Goal: Task Accomplishment & Management: Manage account settings

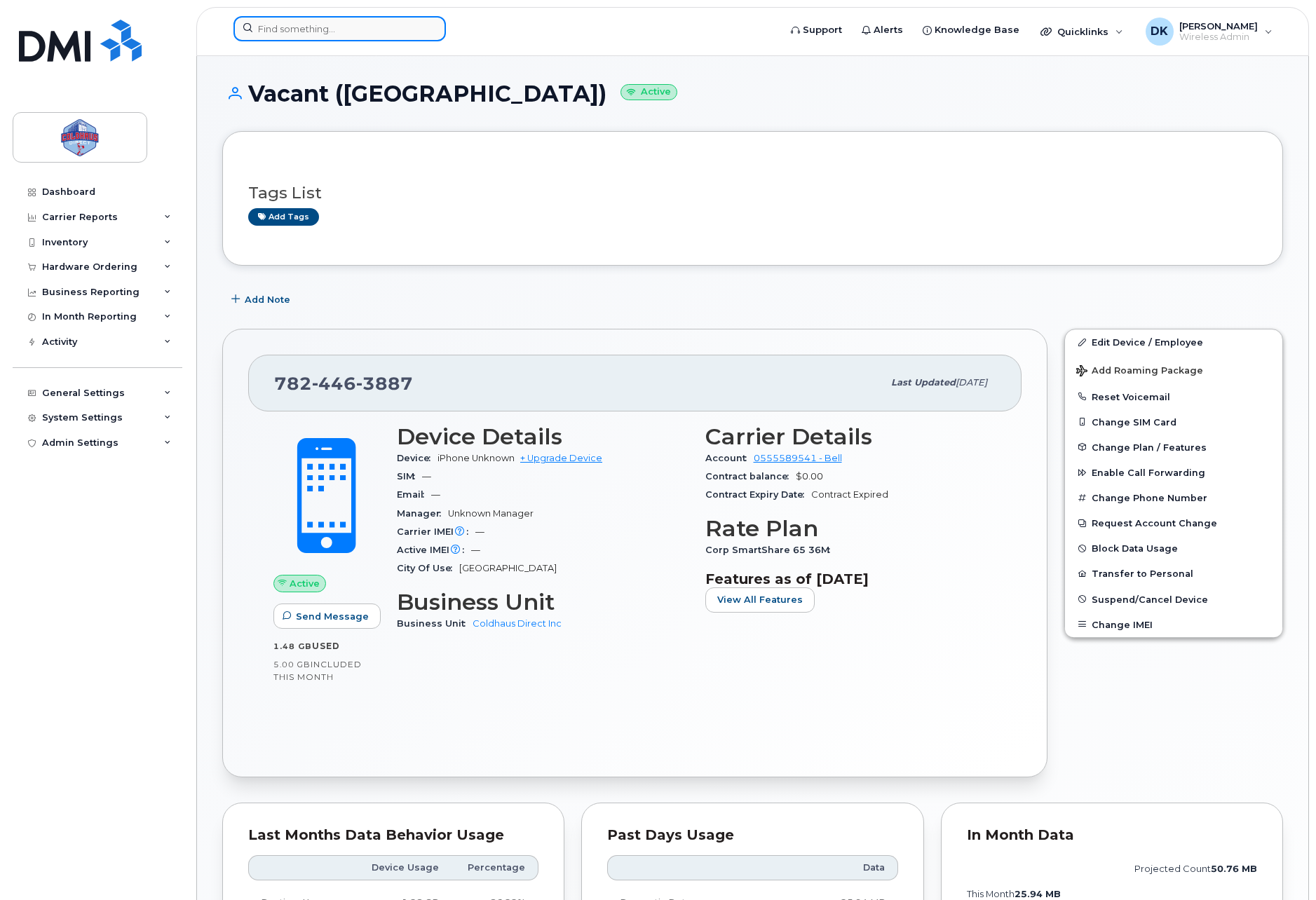
click at [395, 29] on input at bounding box center [340, 29] width 212 height 25
paste input "506-282-1180"
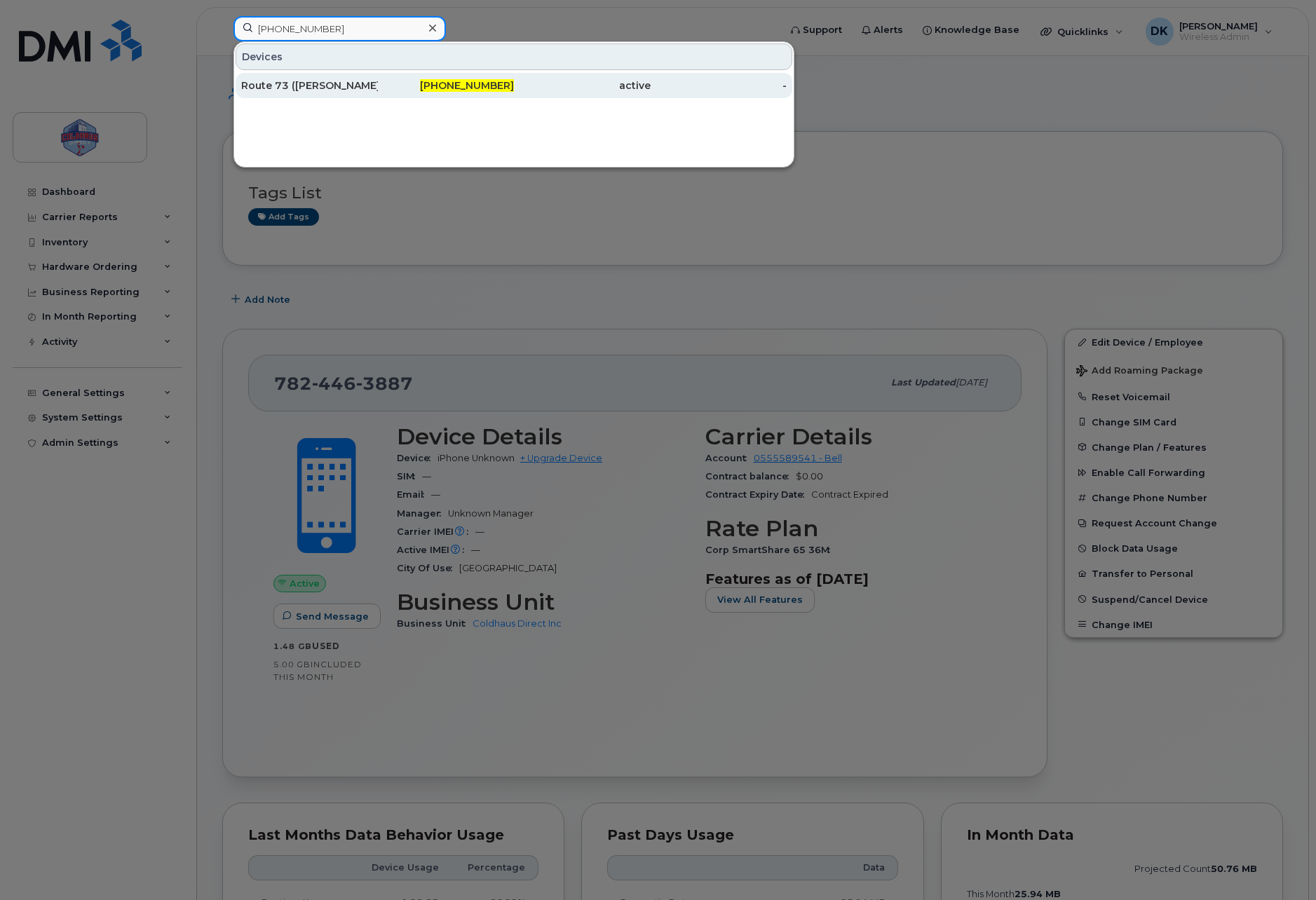
type input "506-282-1180"
click at [358, 74] on div "Route 73 (Brendon Ryder)" at bounding box center [309, 86] width 136 height 25
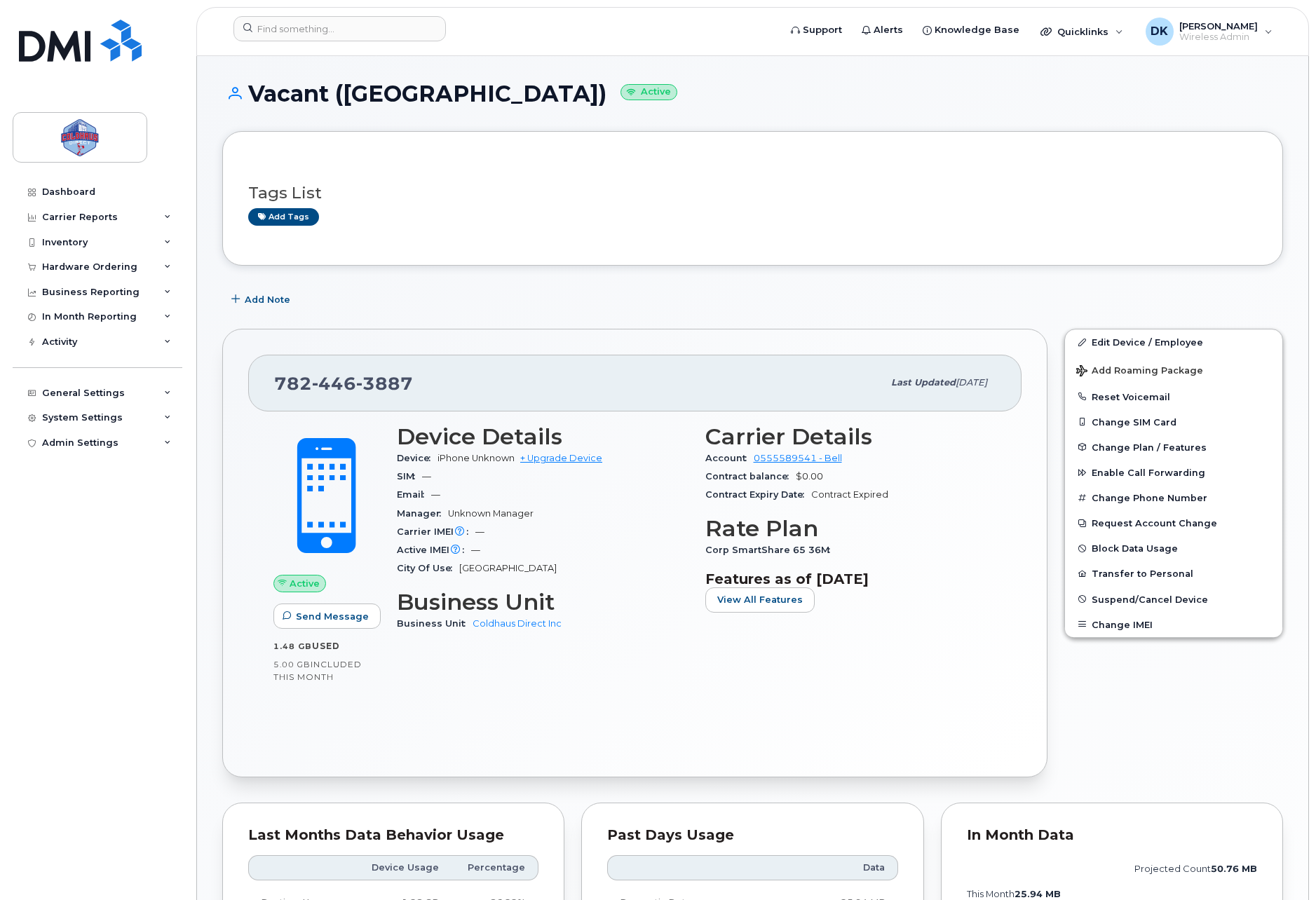
click at [522, 280] on div "Tags List Add tags Add Note 782 446 3887 Last updated Sep 16, 2025 Active Send …" at bounding box center [753, 765] width 1061 height 1269
click at [385, 24] on input at bounding box center [340, 29] width 212 height 25
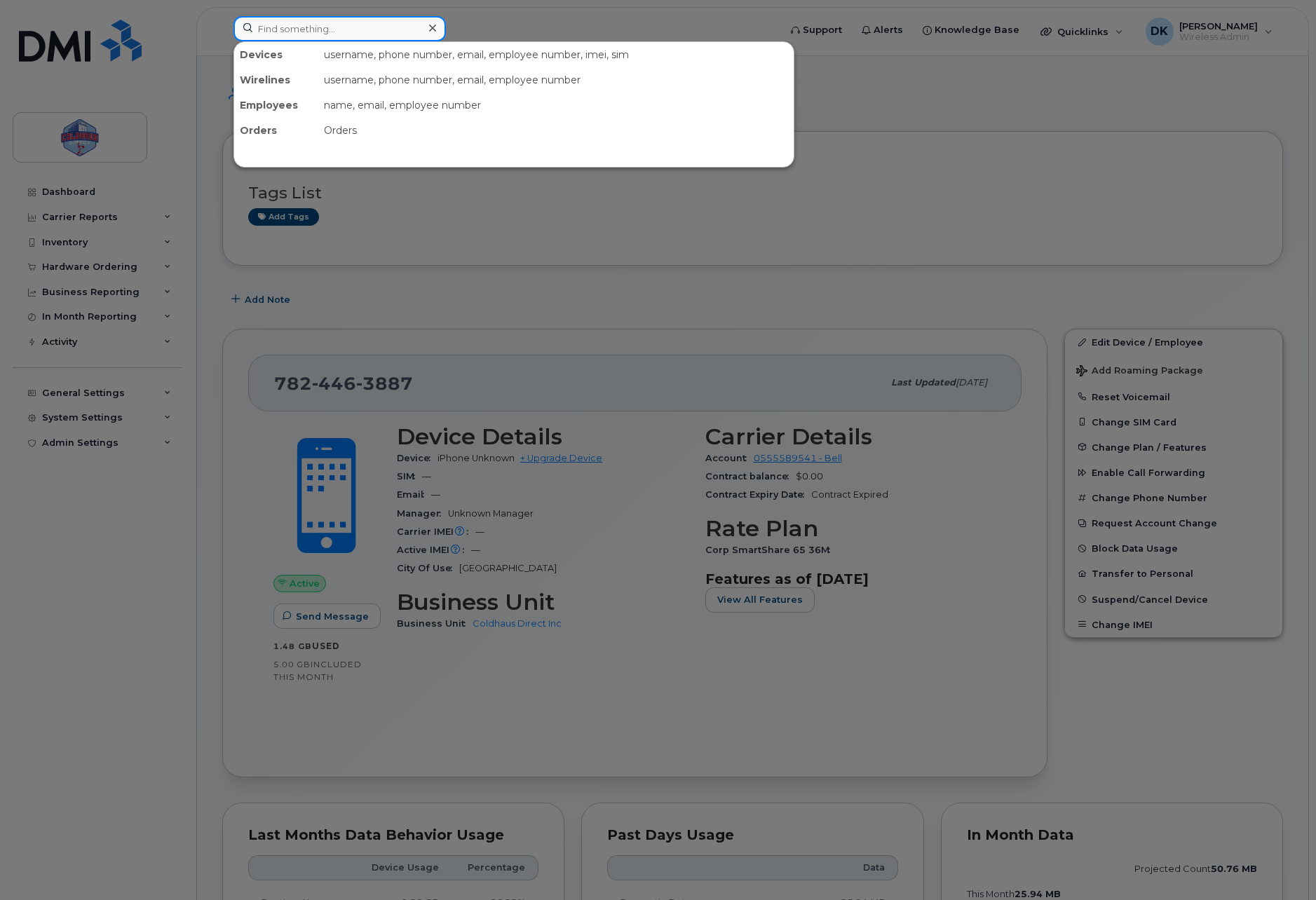
paste input "613-327-9323"
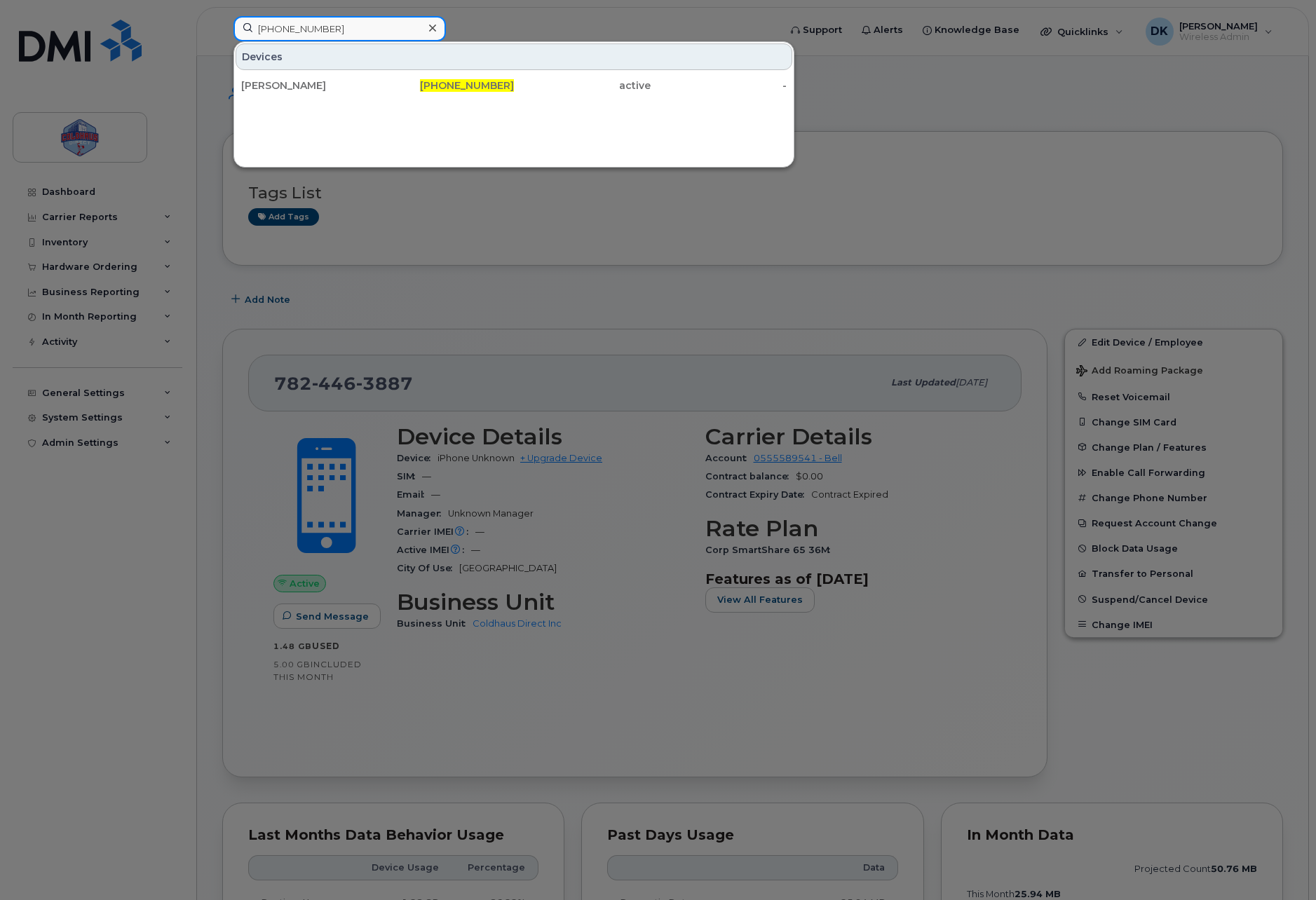
type input "613-327-9323"
click at [434, 87] on div "613-327-9323" at bounding box center [446, 86] width 136 height 14
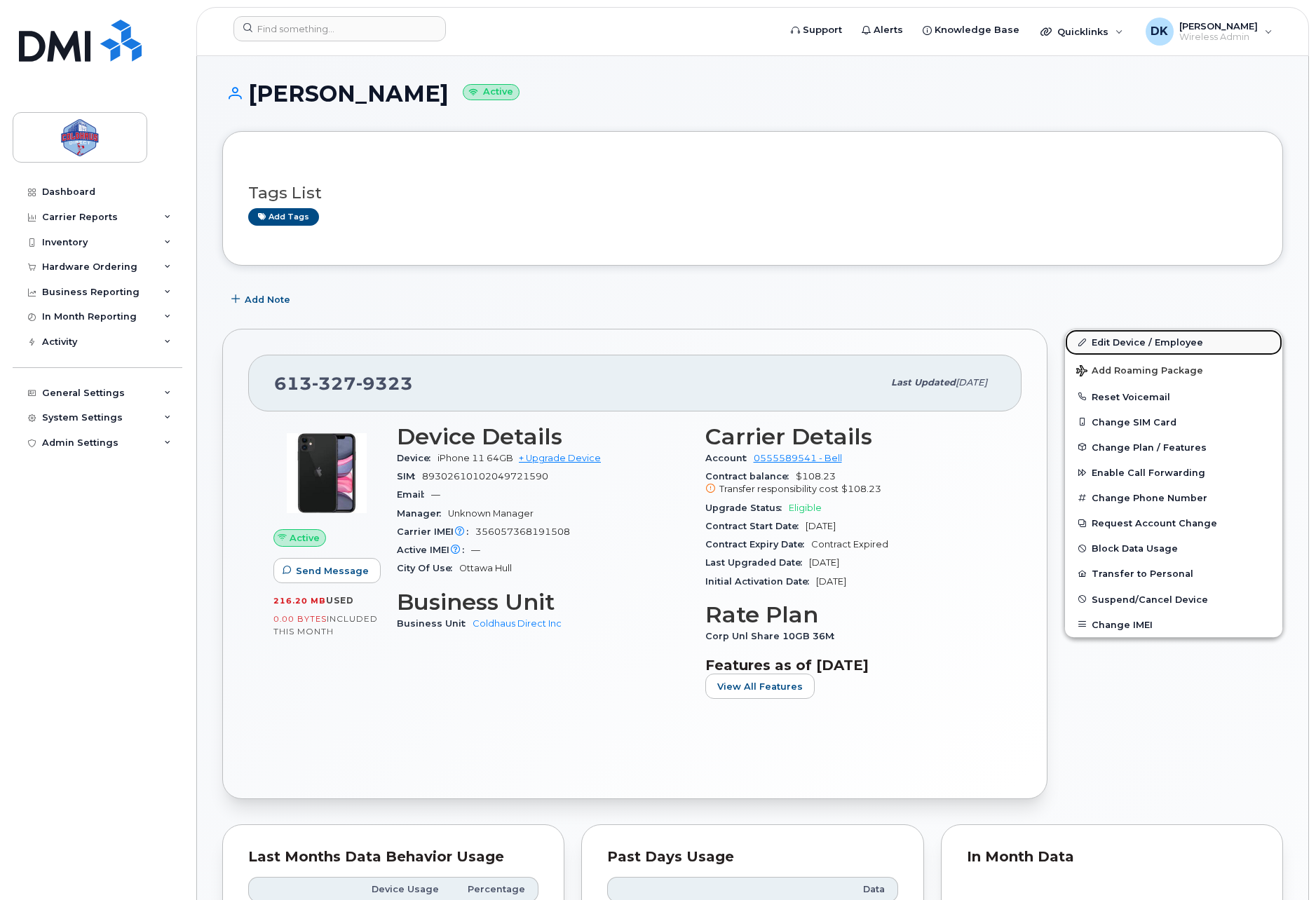
click at [1183, 341] on link "Edit Device / Employee" at bounding box center [1173, 342] width 217 height 25
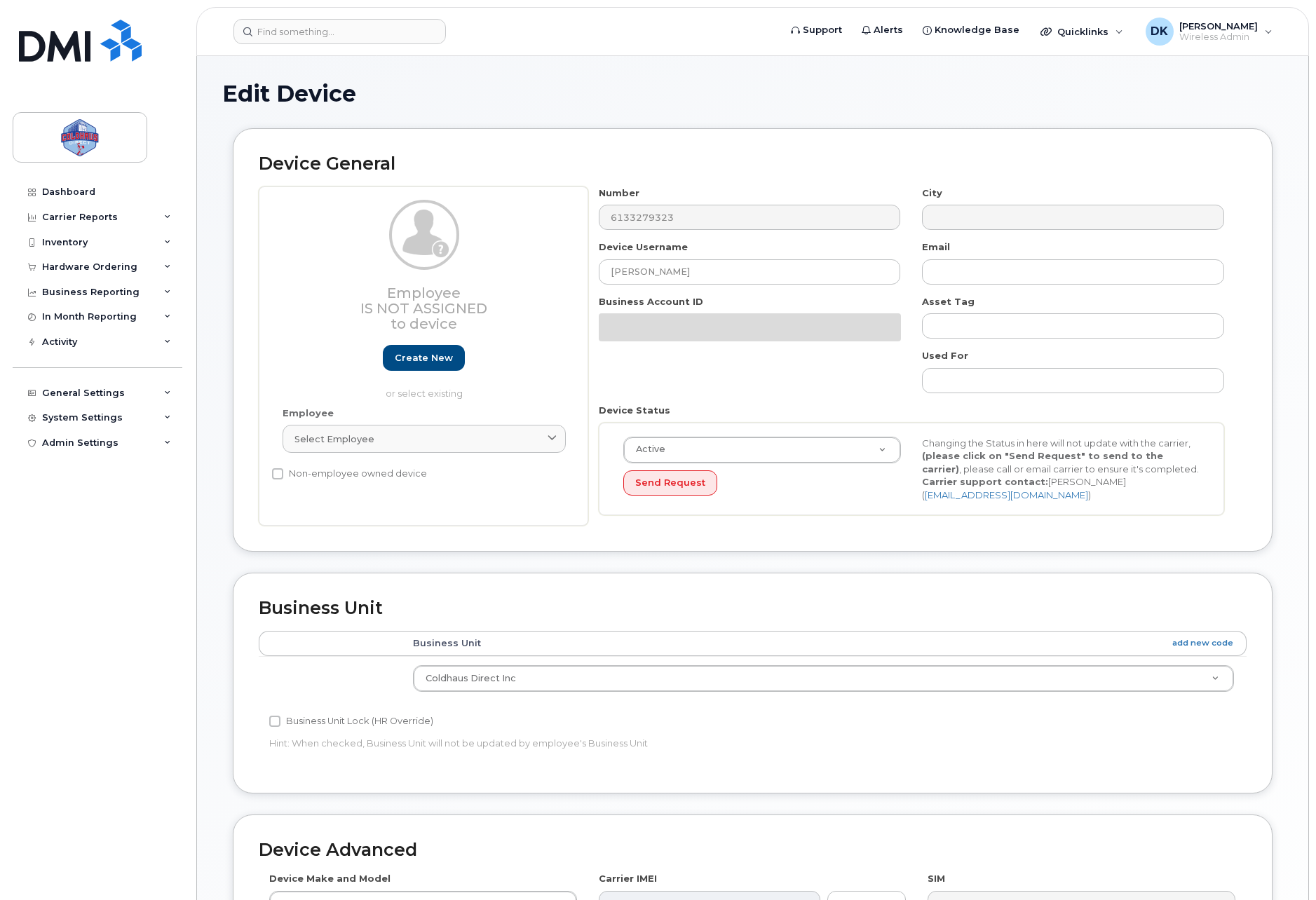
select select "43849"
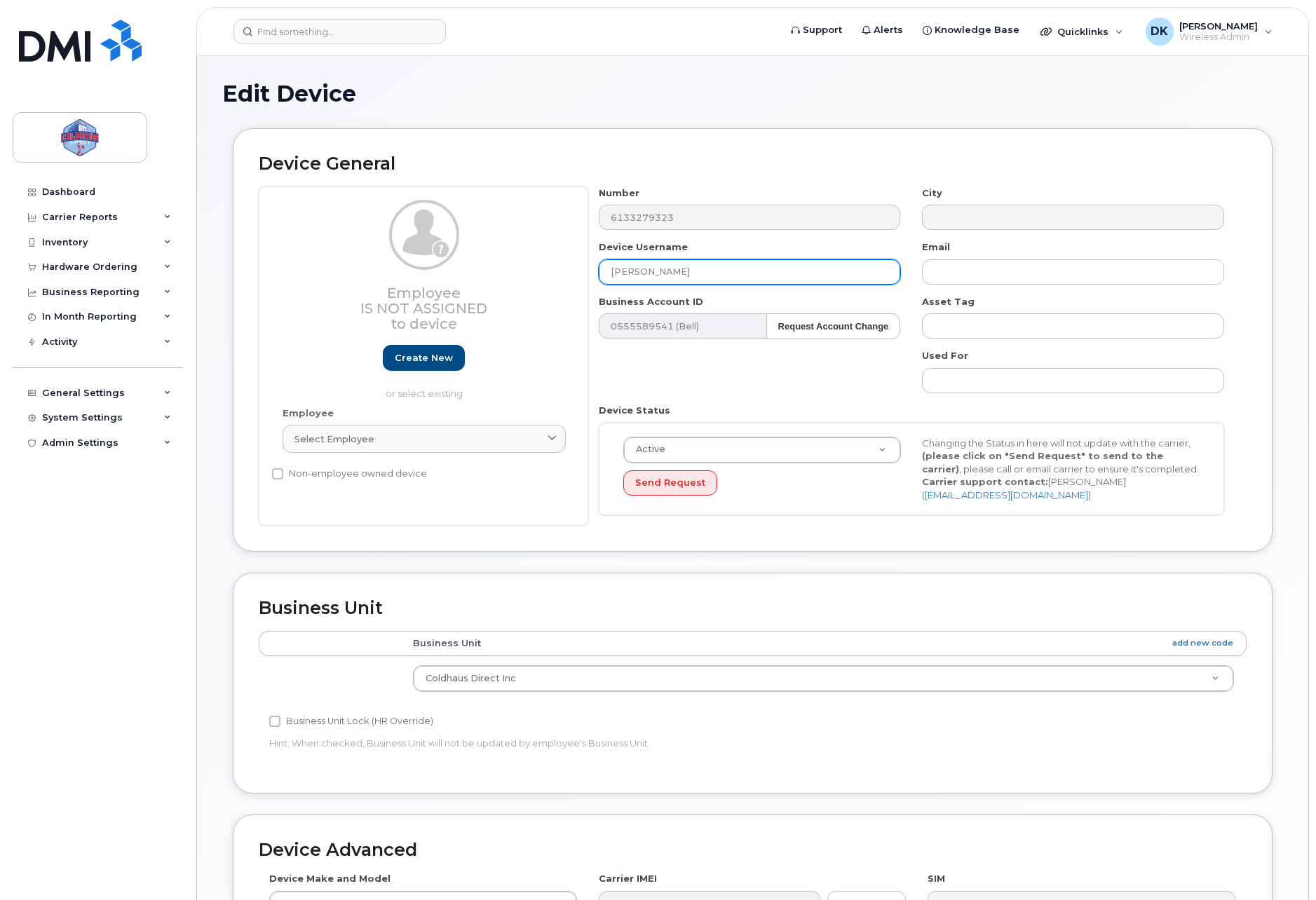
drag, startPoint x: 715, startPoint y: 269, endPoint x: 462, endPoint y: 257, distance: 253.3
click at [462, 257] on div "Employee Is not assigned to device Create new or select existing Employee Selec…" at bounding box center [753, 356] width 988 height 340
click at [705, 273] on input "[PERSON_NAME]" at bounding box center [750, 272] width 302 height 25
paste input "Sebastien Louidor"
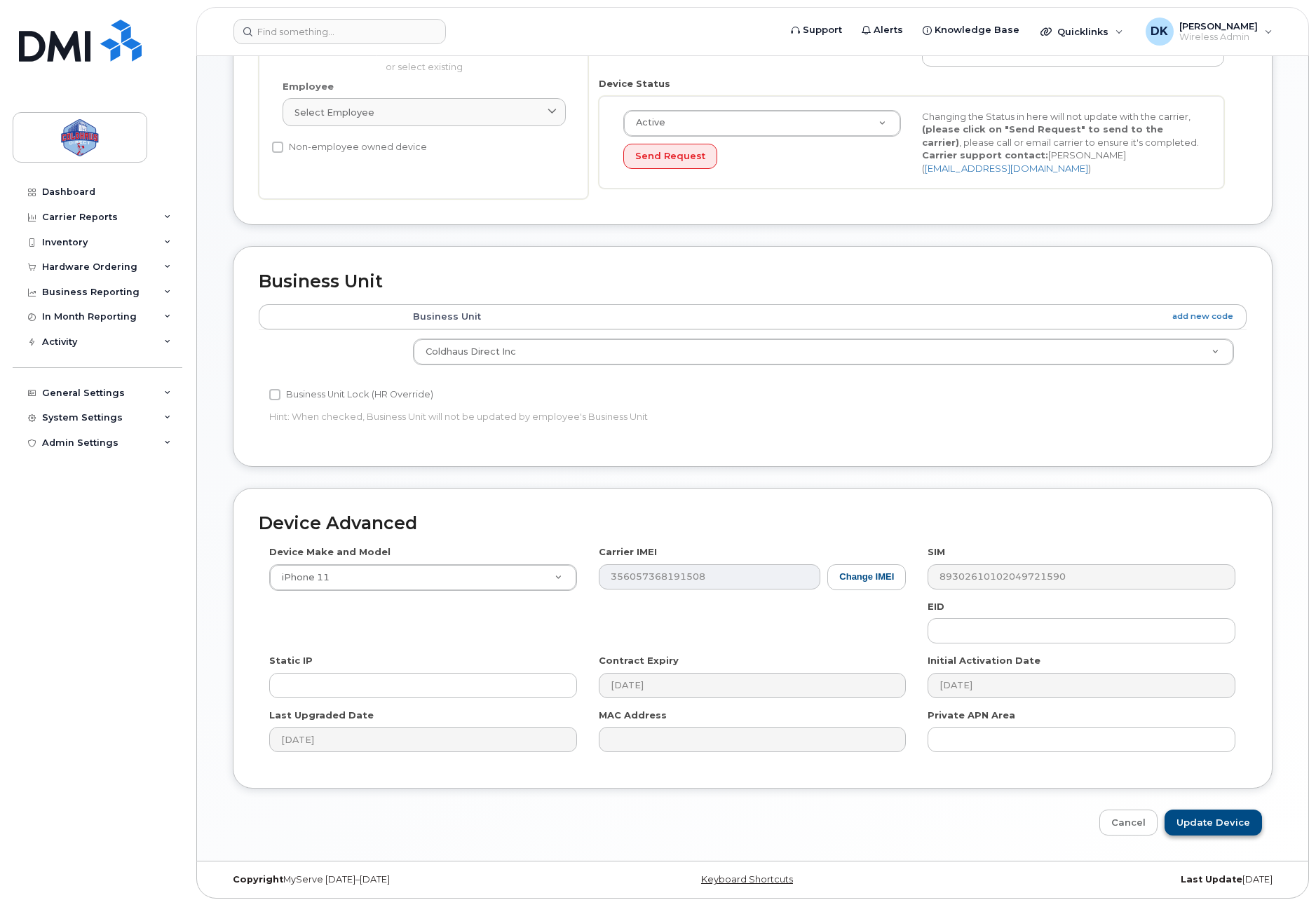
type input "Sebastien Louidor"
click at [1206, 809] on input "Update Device" at bounding box center [1213, 822] width 98 height 26
type input "Saving..."
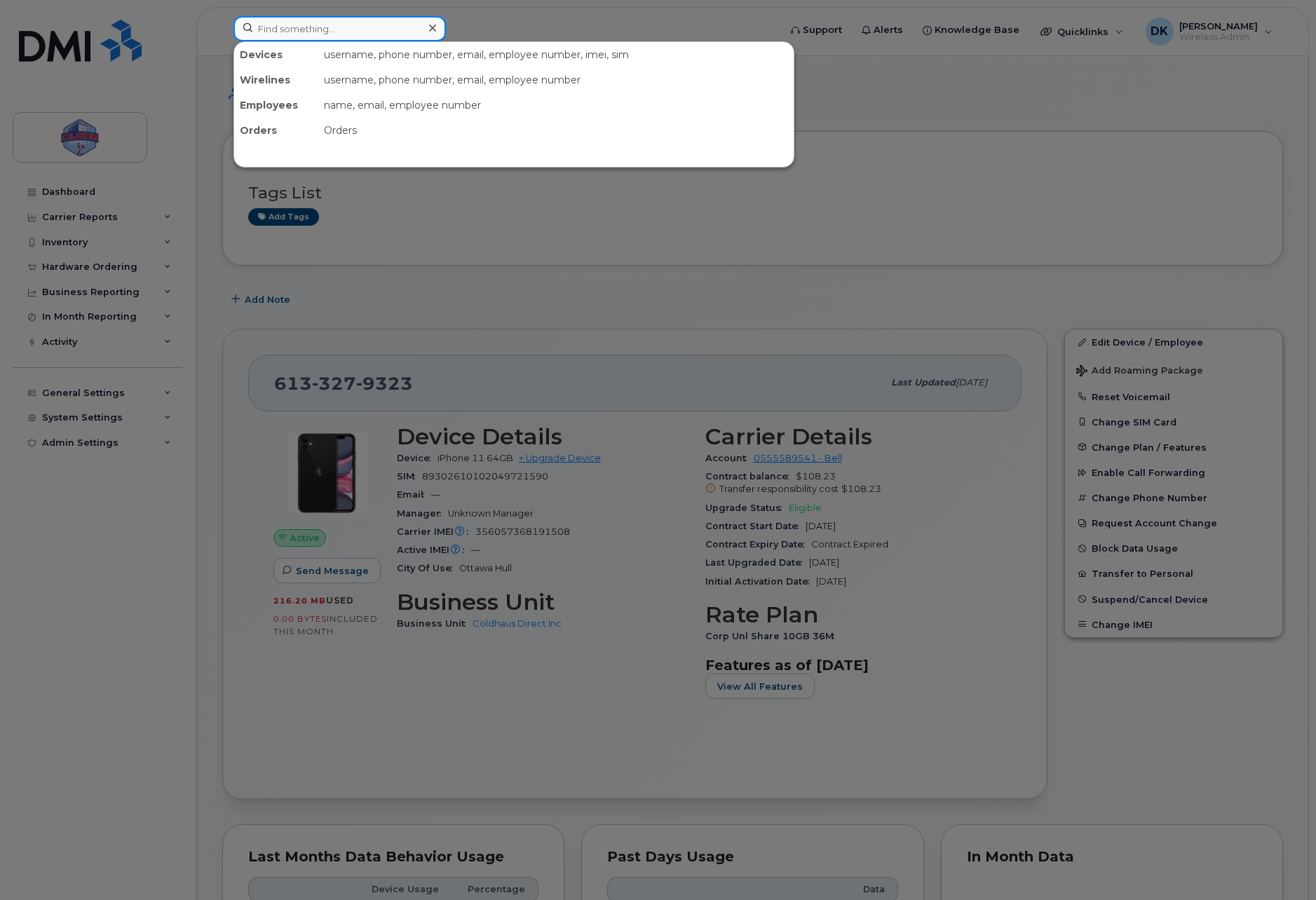
click at [379, 34] on input at bounding box center [340, 29] width 212 height 25
paste input "613-293-4844"
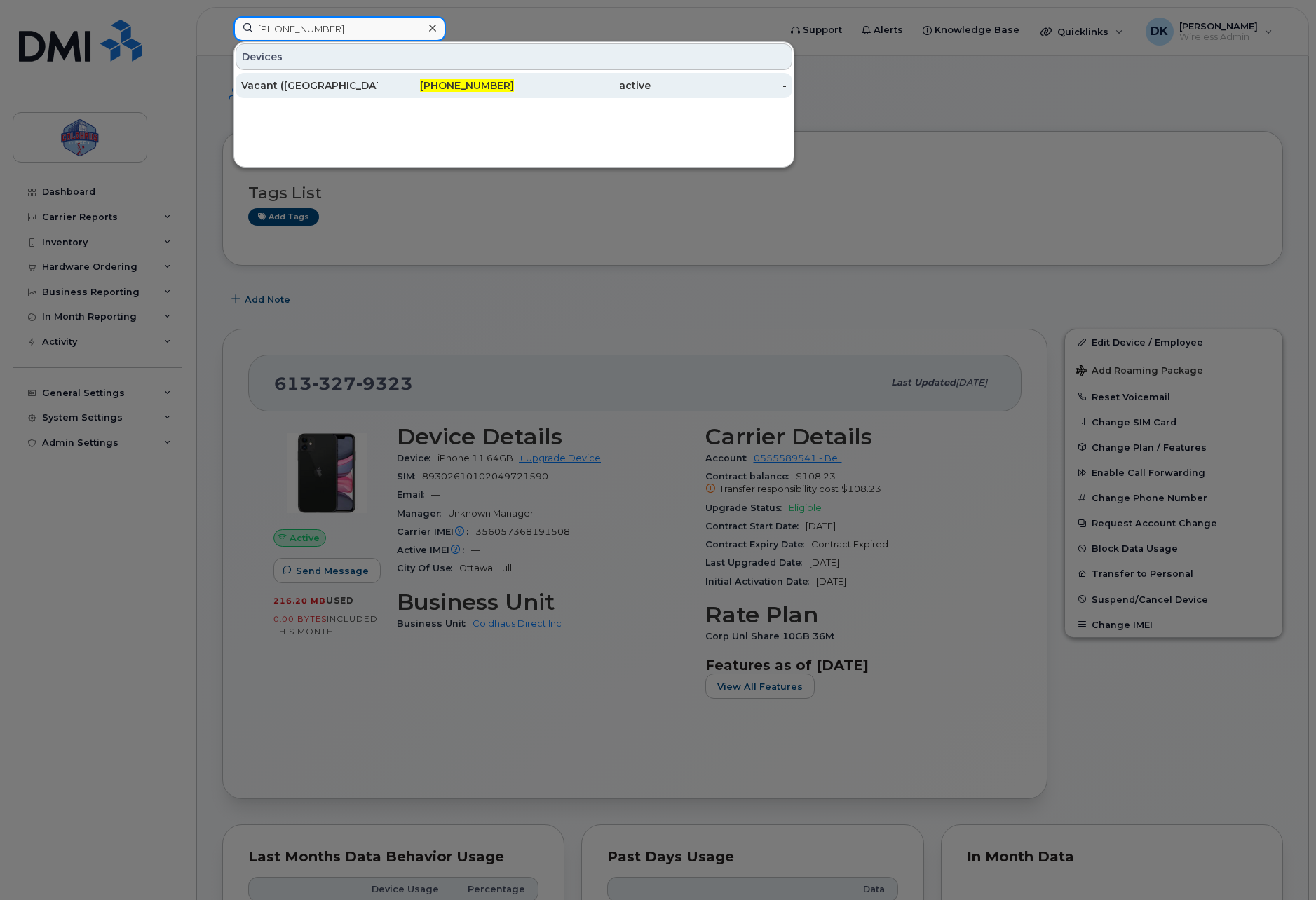
type input "613-293-4844"
click at [362, 85] on div "Vacant ([GEOGRAPHIC_DATA])" at bounding box center [309, 86] width 136 height 14
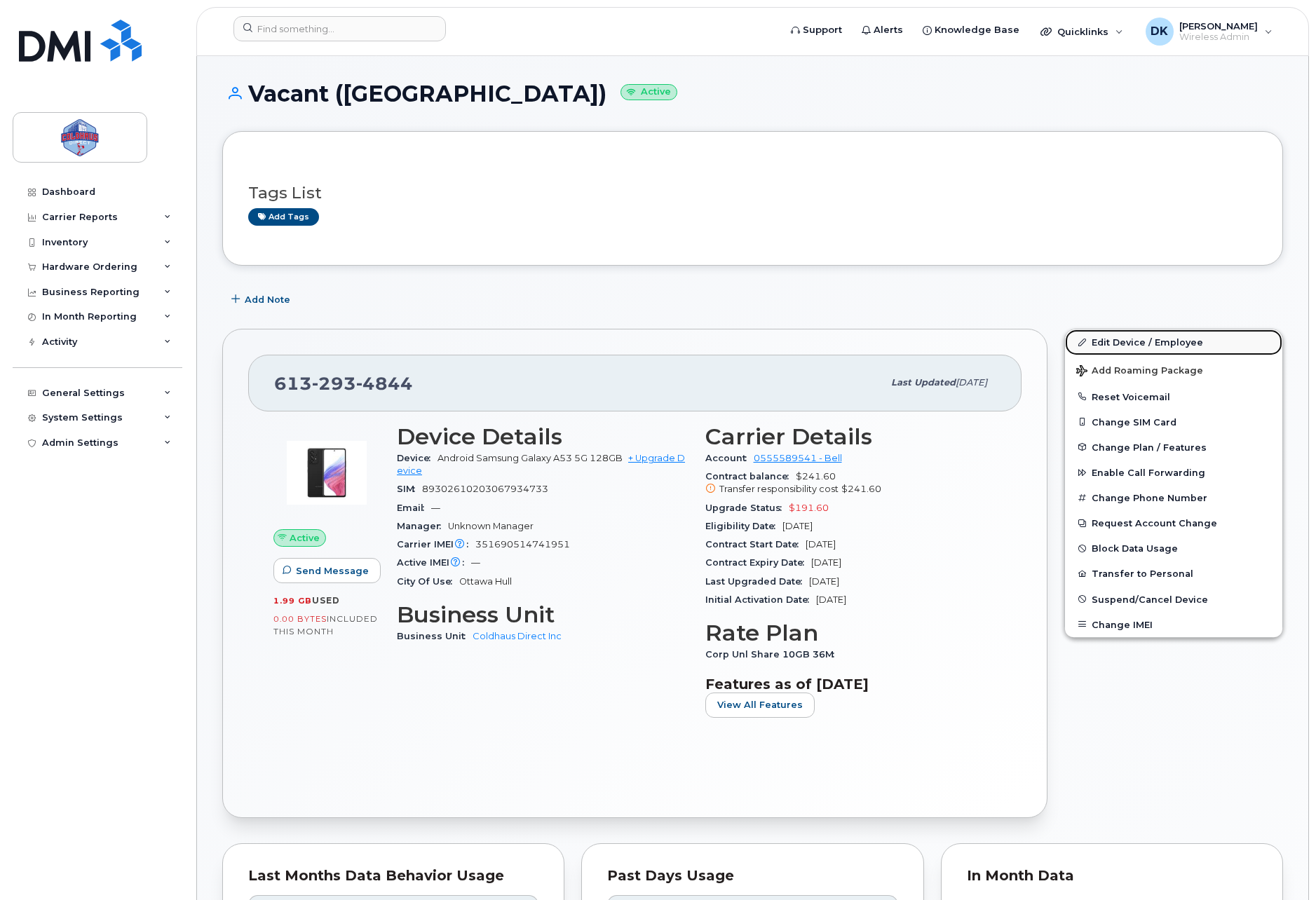
click at [1180, 345] on link "Edit Device / Employee" at bounding box center [1173, 342] width 217 height 25
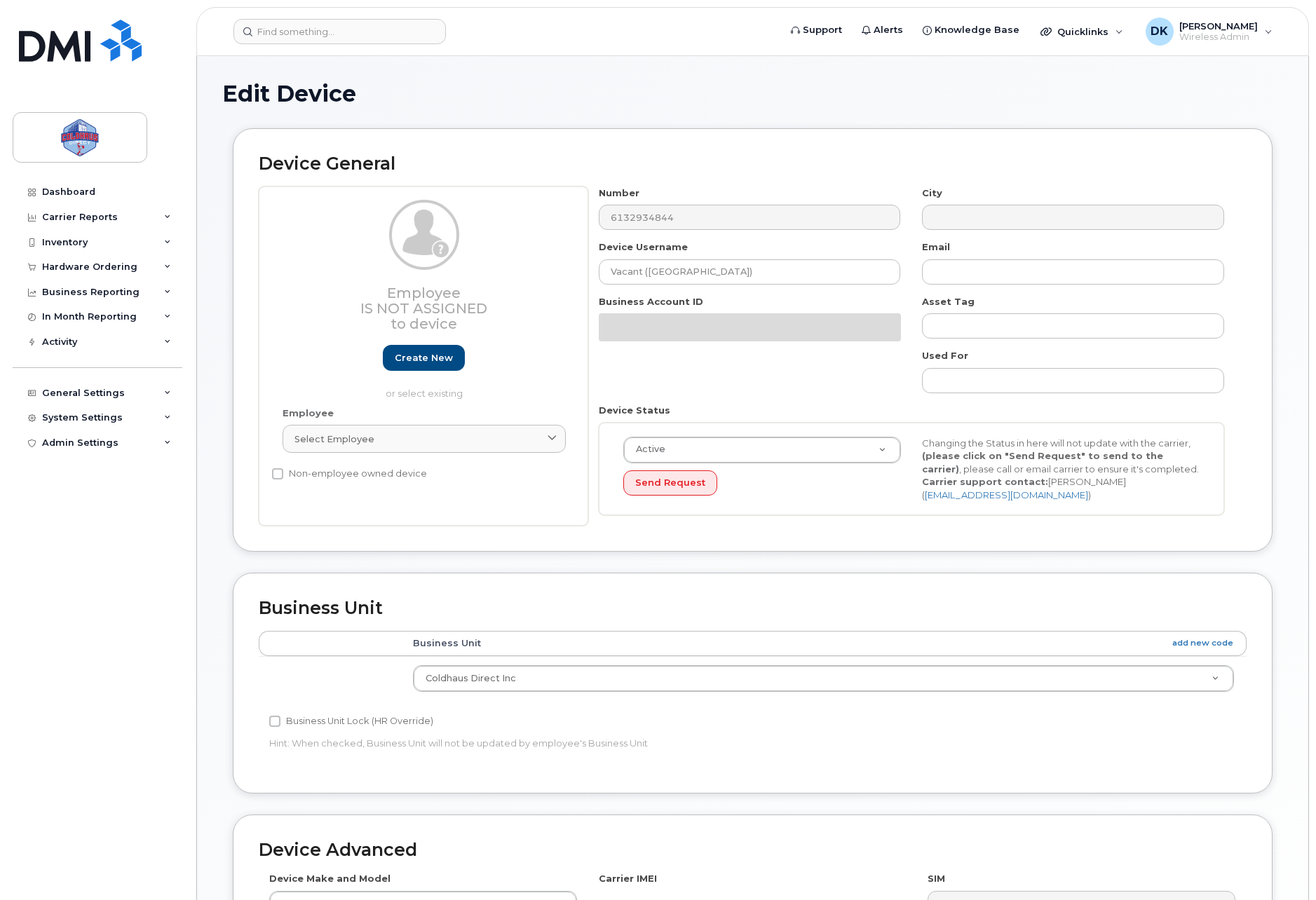
select select "43849"
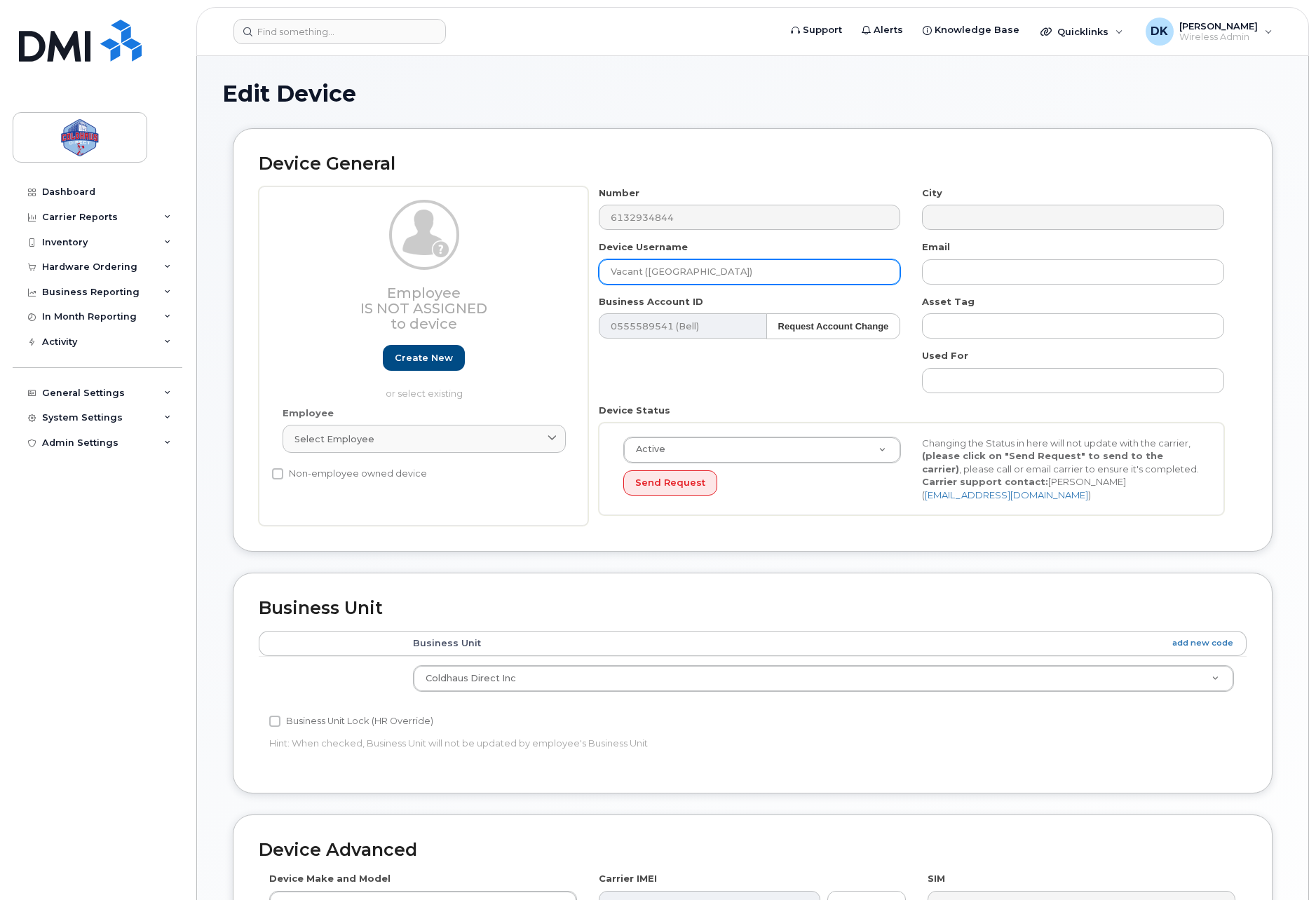
drag, startPoint x: 703, startPoint y: 268, endPoint x: 475, endPoint y: 264, distance: 228.0
click at [480, 250] on div "Employee Is not assigned to device Create new or select existing Employee Selec…" at bounding box center [753, 356] width 988 height 340
type input "[PERSON_NAME]"
click at [825, 151] on div "Device General Employee Is not assigned to device Create new or select existing…" at bounding box center [753, 340] width 1040 height 423
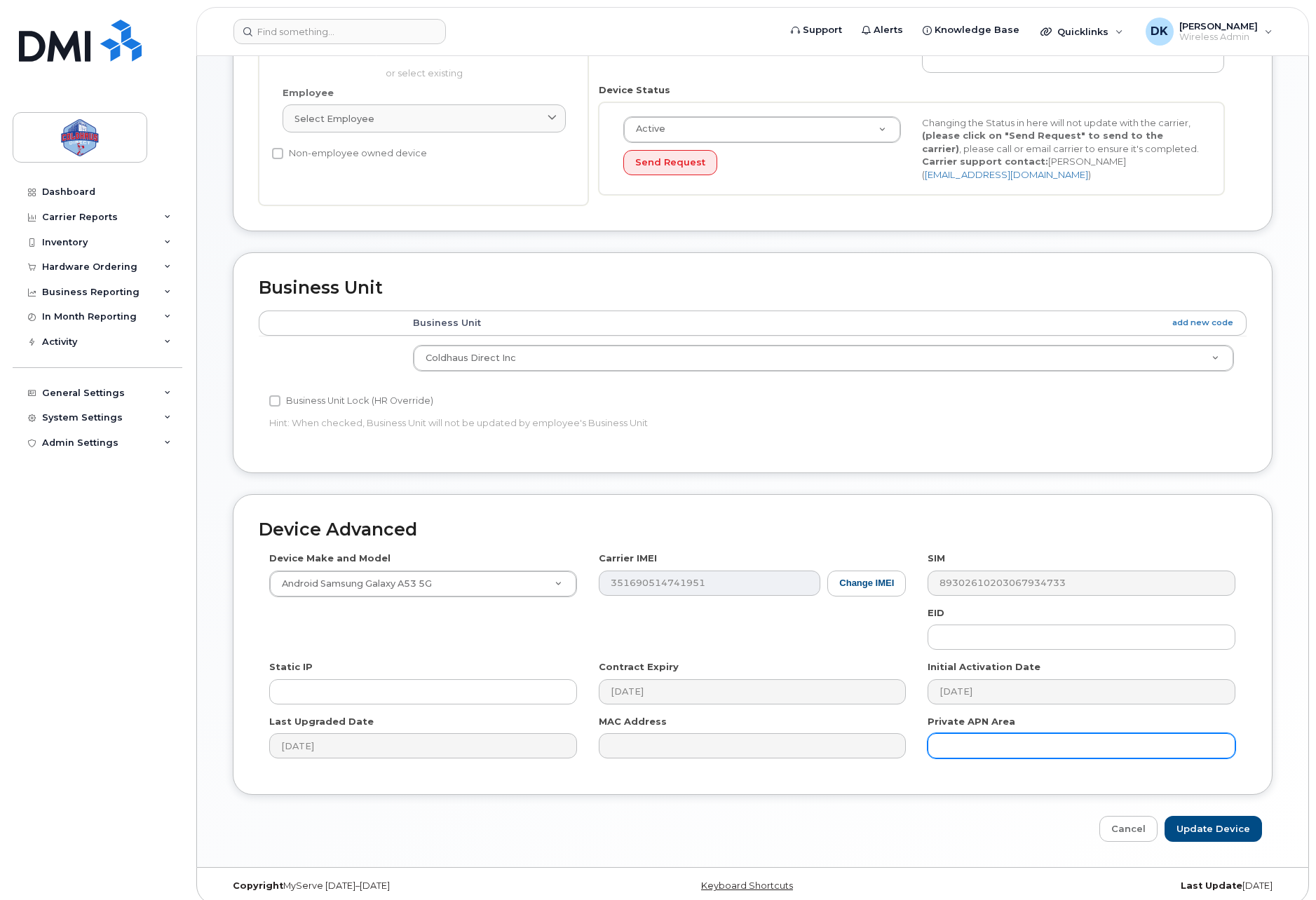
scroll to position [326, 0]
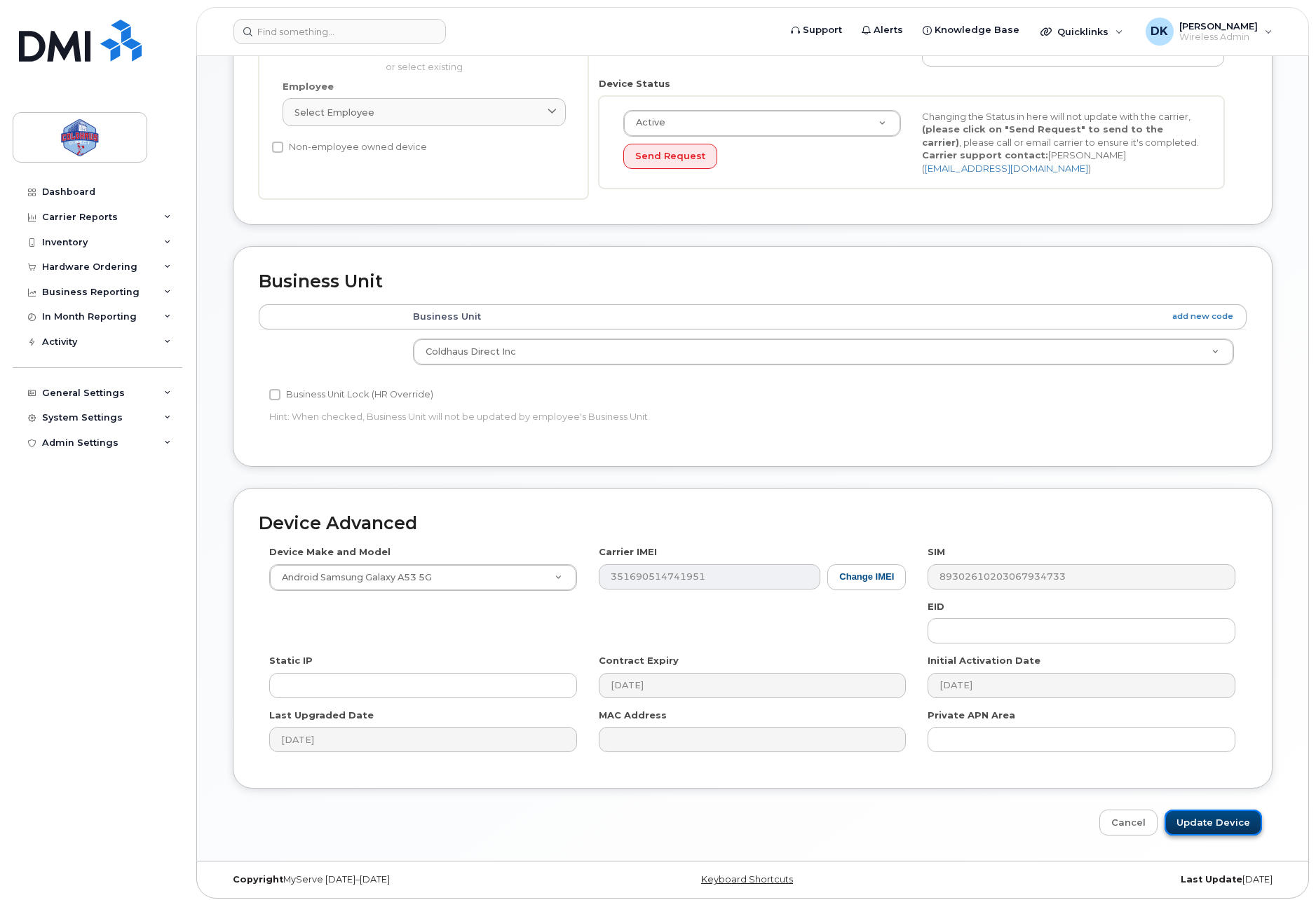
click at [1206, 813] on input "Update Device" at bounding box center [1213, 822] width 98 height 26
type input "Saving..."
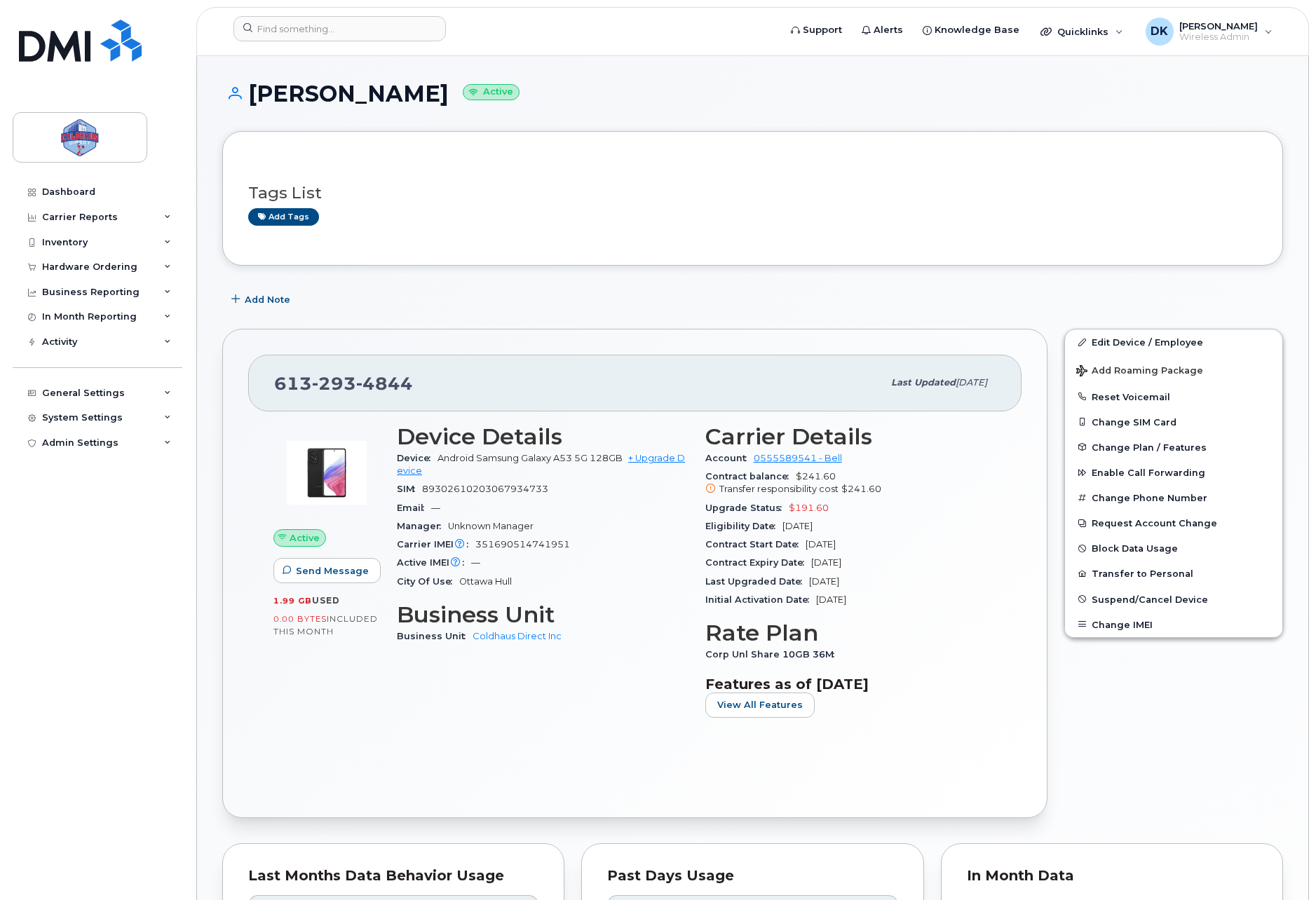
click at [702, 80] on div "Riley Crawford Active Tags List Add tags Add Note 613 293 4844 Last updated Oct…" at bounding box center [753, 750] width 1111 height 1387
click at [698, 94] on h1 "Riley Crawford Active" at bounding box center [753, 94] width 1061 height 25
click at [728, 101] on h1 "Riley Crawford Active" at bounding box center [753, 94] width 1061 height 25
drag, startPoint x: 704, startPoint y: 4, endPoint x: 1218, endPoint y: 25, distance: 514.4
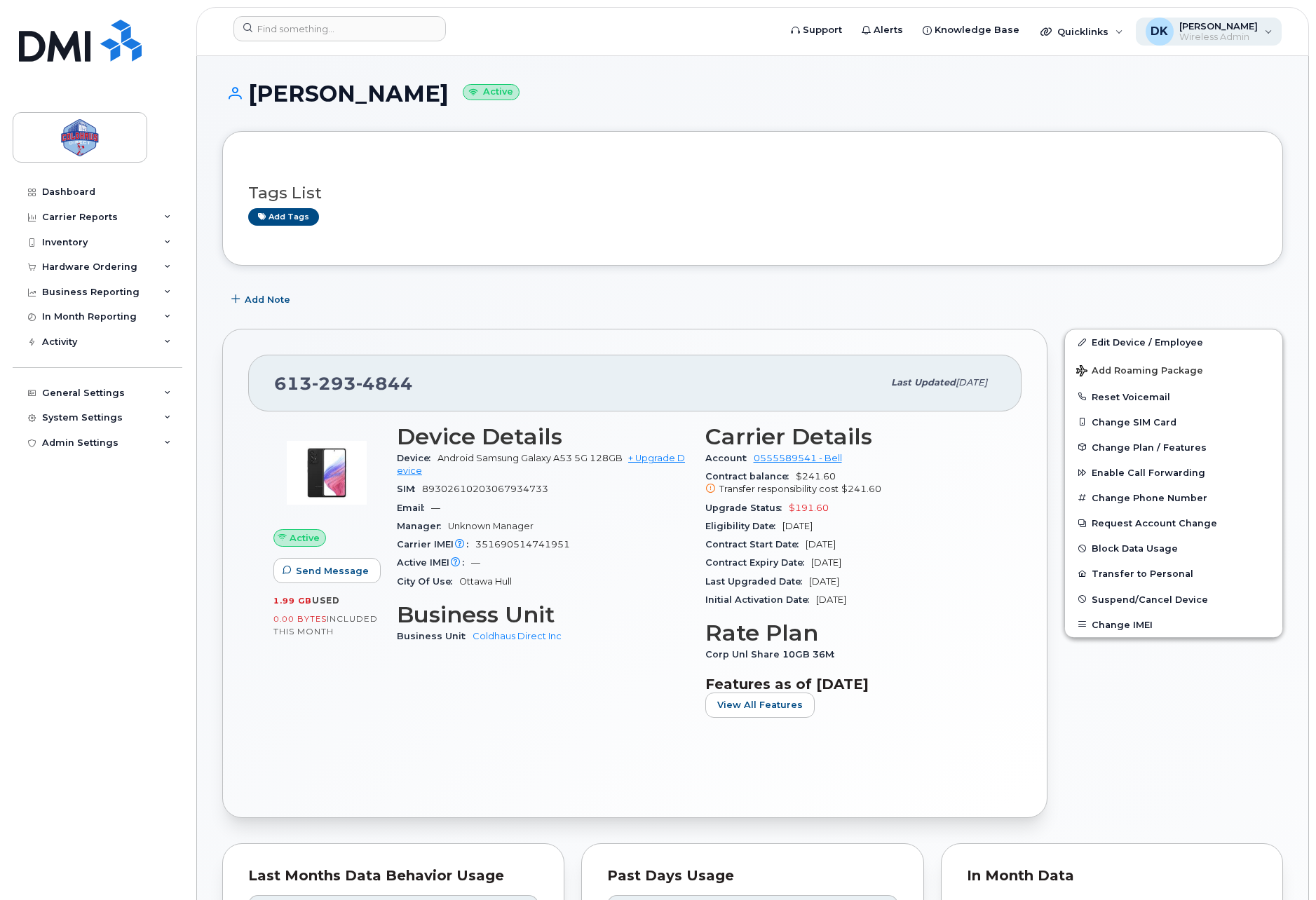
click at [1218, 25] on span "[PERSON_NAME]" at bounding box center [1218, 26] width 79 height 11
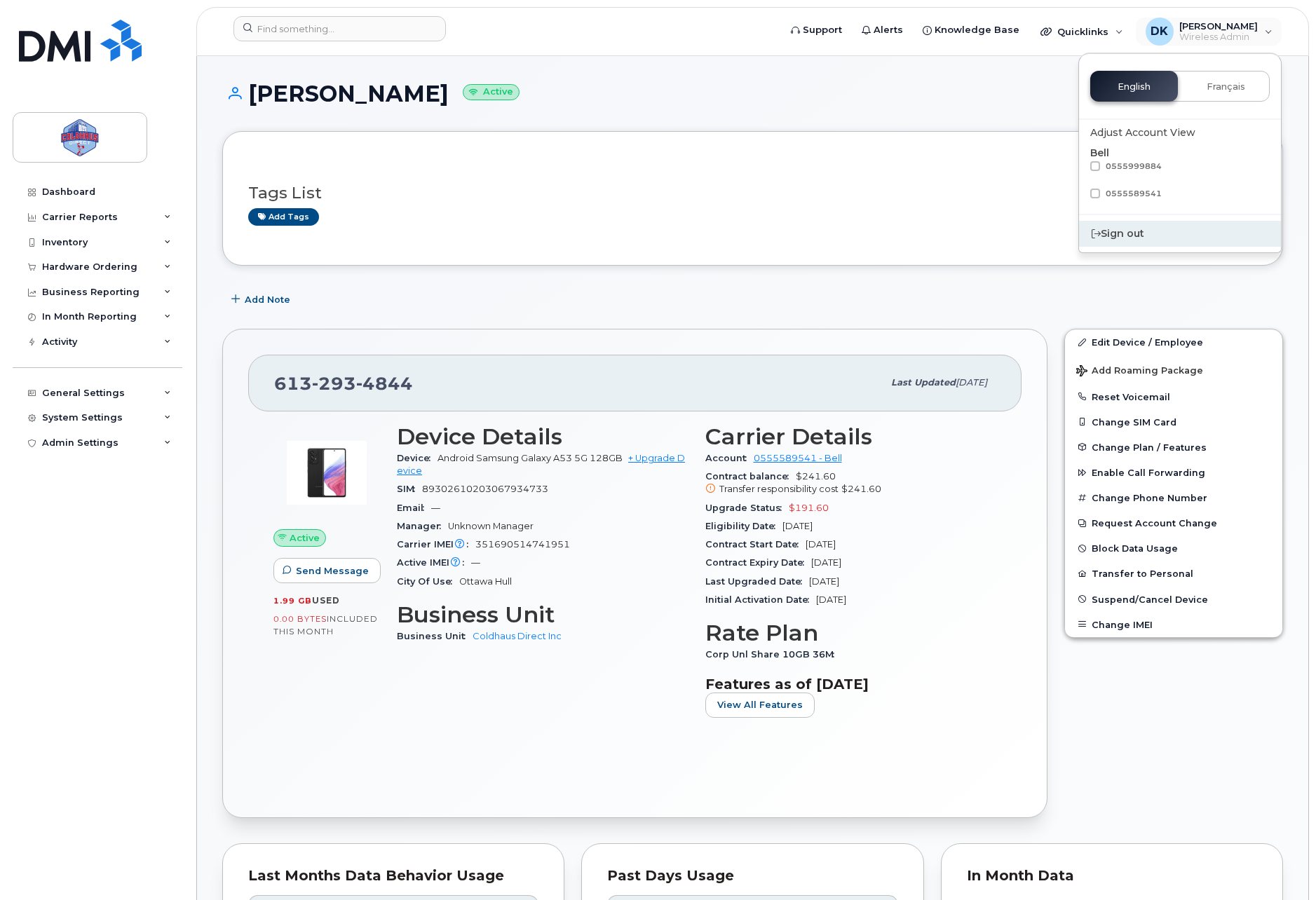
click at [1130, 238] on div "Sign out" at bounding box center [1180, 233] width 202 height 26
